Goal: Information Seeking & Learning: Learn about a topic

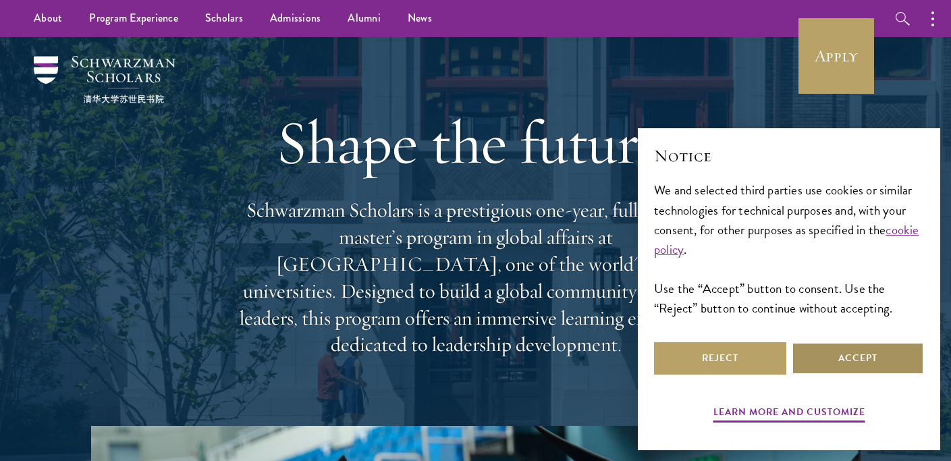
click at [849, 354] on button "Accept" at bounding box center [858, 358] width 132 height 32
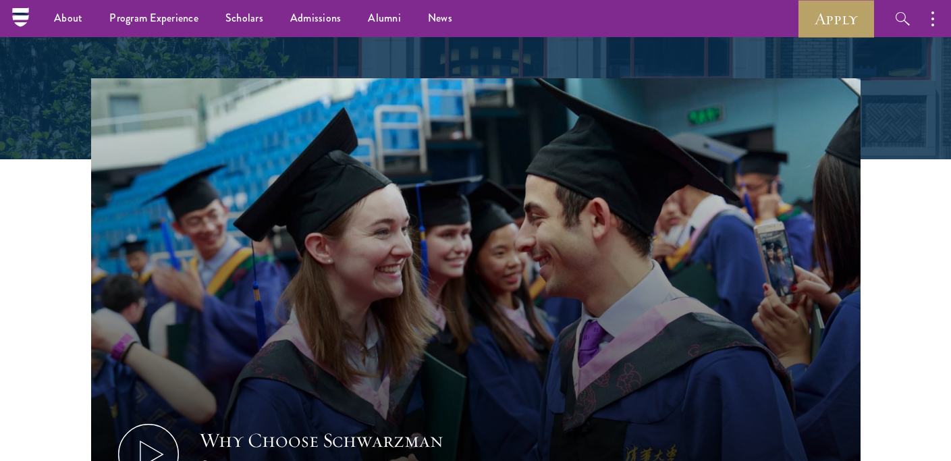
scroll to position [319, 0]
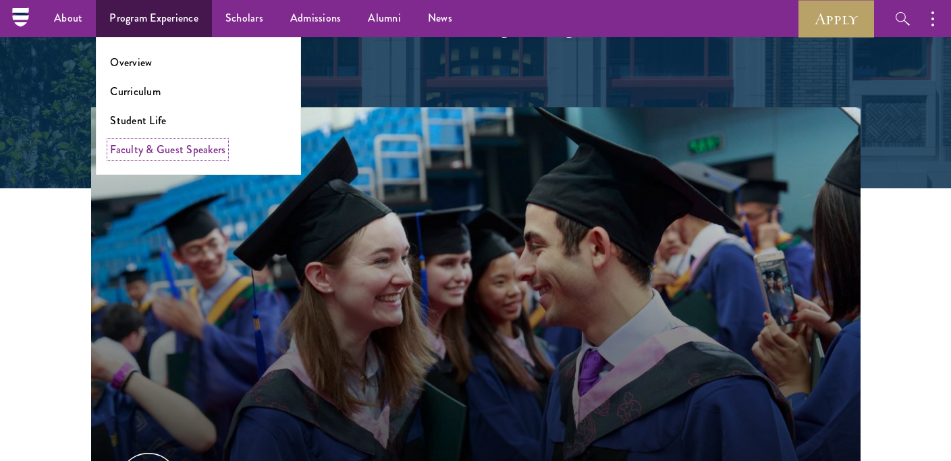
click at [166, 150] on link "Faculty & Guest Speakers" at bounding box center [167, 150] width 115 height 16
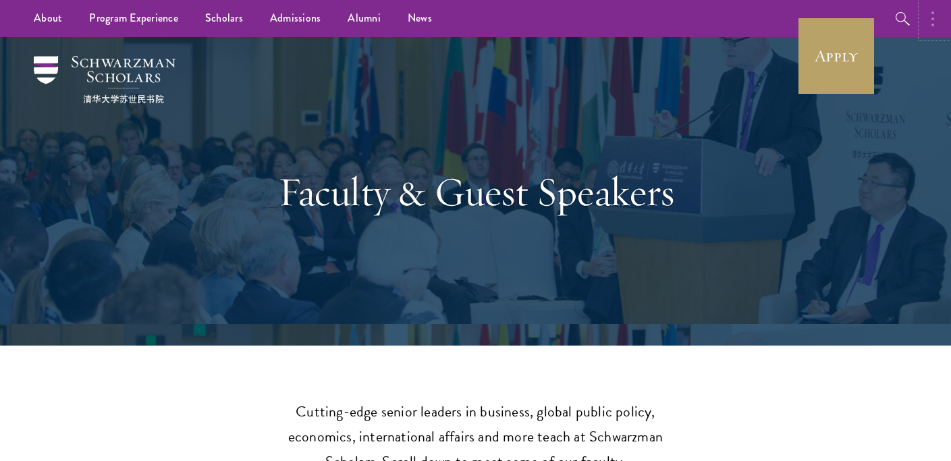
click at [933, 11] on circle "button" at bounding box center [933, 12] width 3 height 3
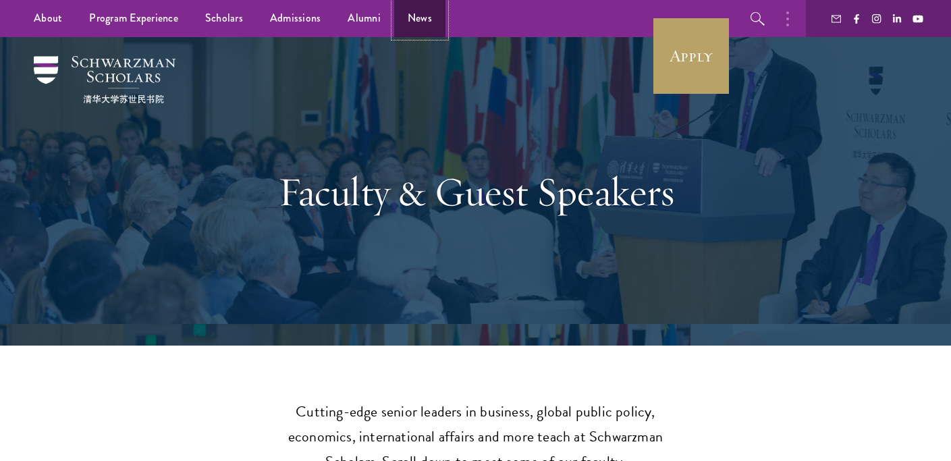
click at [425, 23] on link "News" at bounding box center [419, 18] width 51 height 37
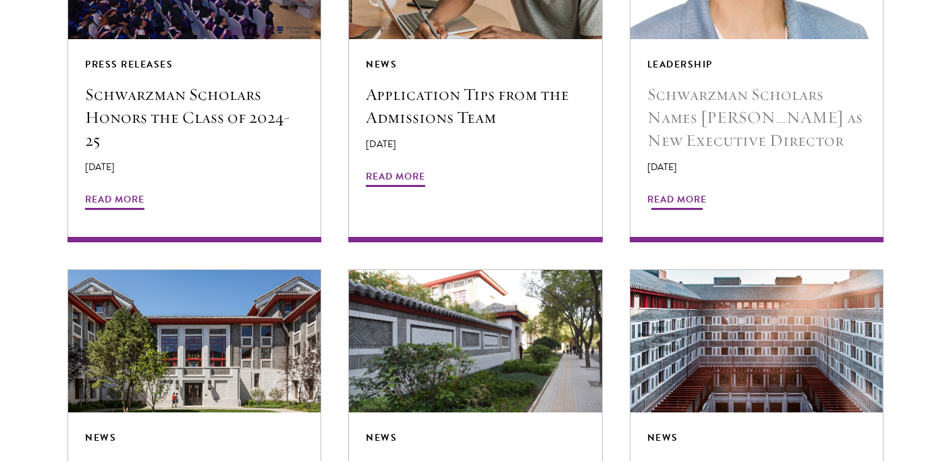
scroll to position [1300, 0]
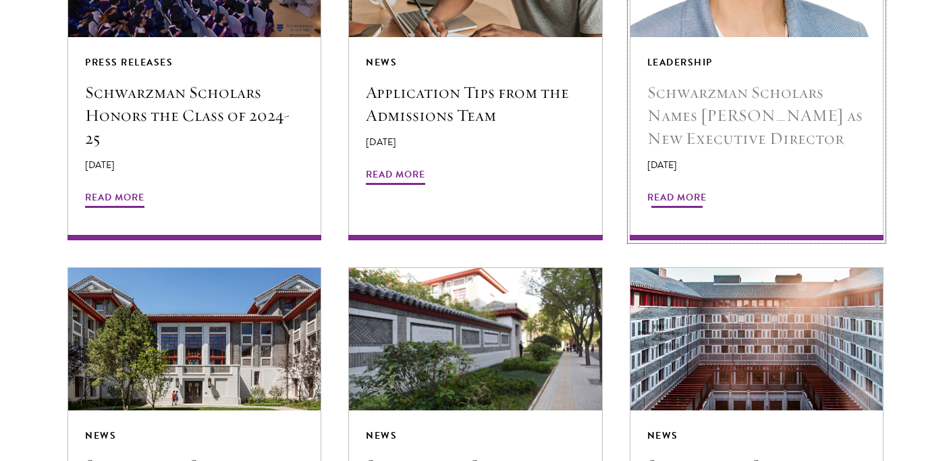
click at [681, 196] on span "Read More" at bounding box center [676, 199] width 59 height 21
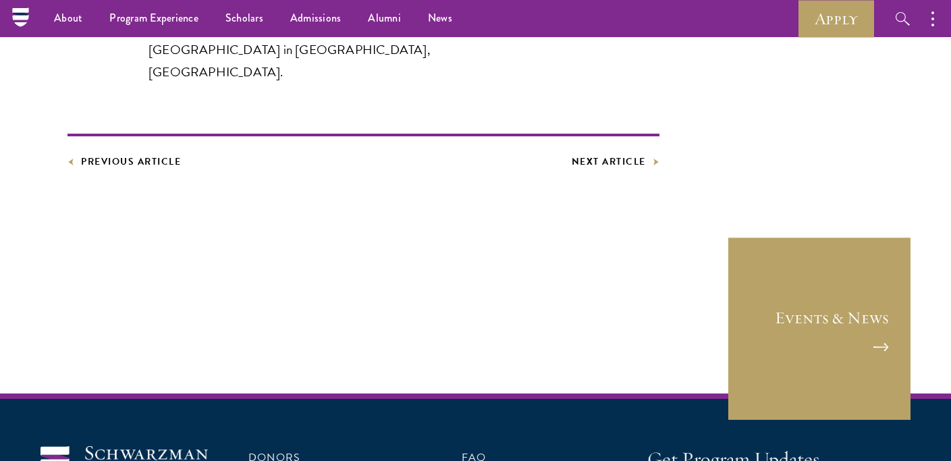
scroll to position [2135, 0]
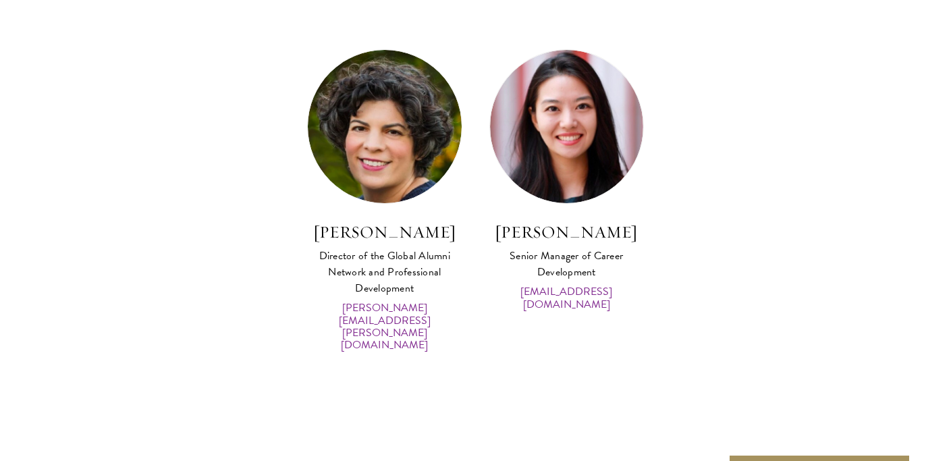
scroll to position [6850, 0]
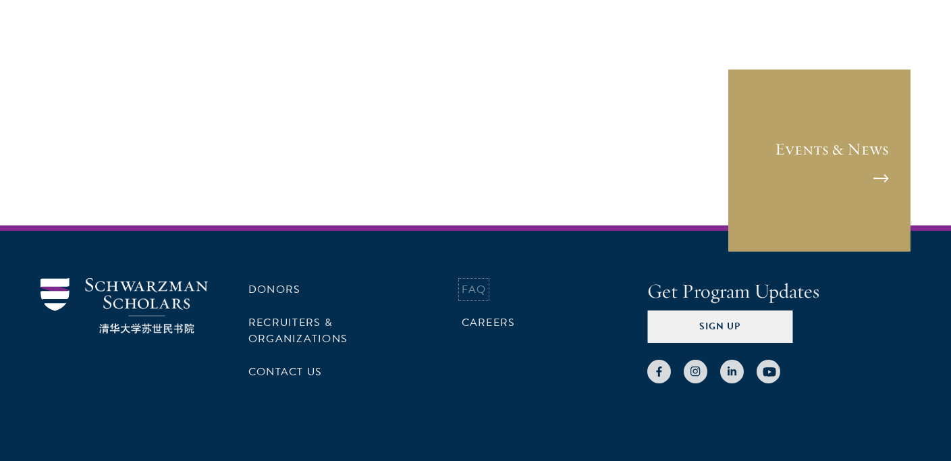
click at [477, 282] on link "FAQ" at bounding box center [474, 290] width 25 height 16
